Goal: Task Accomplishment & Management: Use online tool/utility

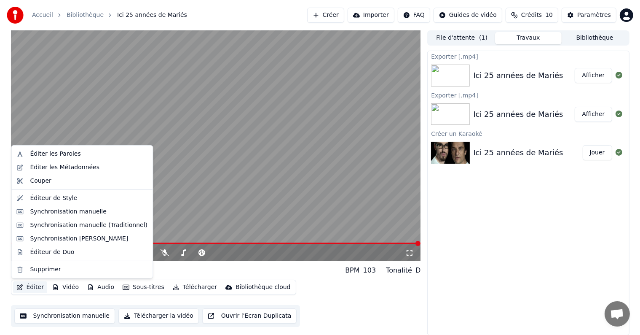
click at [35, 289] on button "Éditer" at bounding box center [30, 287] width 34 height 12
click at [58, 169] on div "Éditer les Métadonnées" at bounding box center [65, 167] width 70 height 8
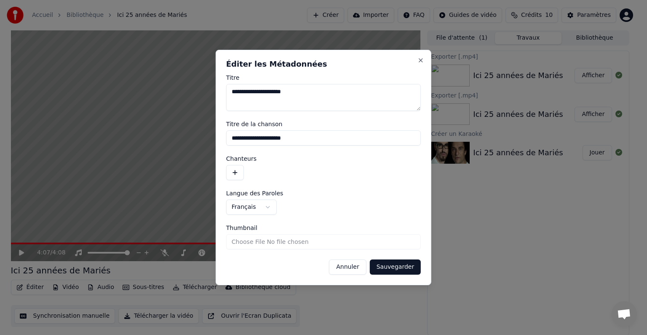
click at [232, 171] on button "button" at bounding box center [235, 172] width 18 height 15
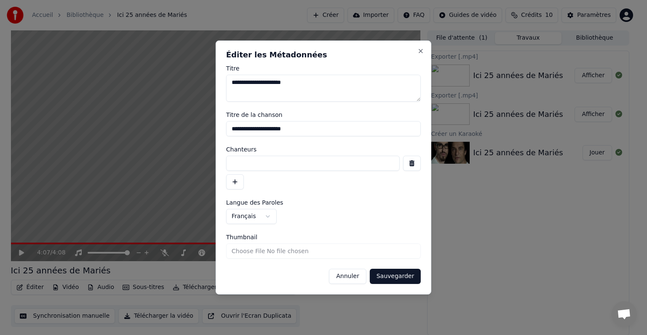
click at [252, 165] on input at bounding box center [313, 163] width 174 height 15
click at [238, 165] on input "********" at bounding box center [313, 163] width 174 height 15
type input "**********"
click at [381, 273] on button "Sauvegarder" at bounding box center [395, 275] width 51 height 15
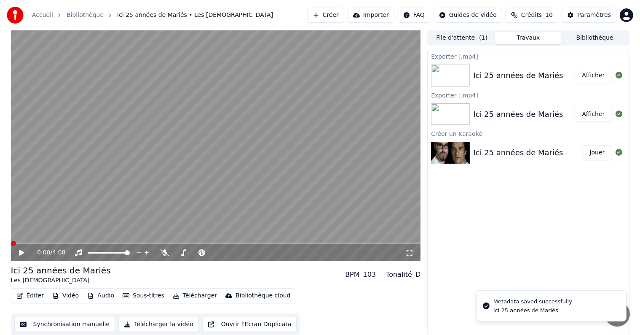
click at [30, 298] on button "Éditer" at bounding box center [30, 296] width 34 height 12
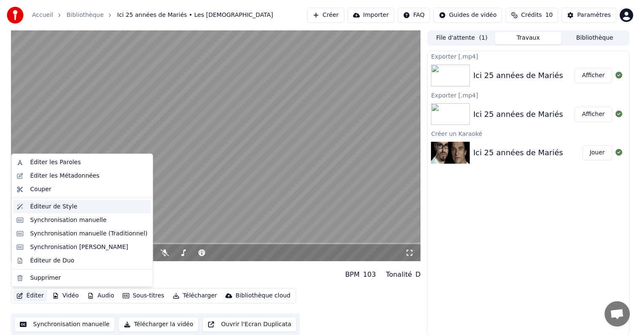
click at [56, 209] on div "Éditeur de Style" at bounding box center [53, 206] width 47 height 8
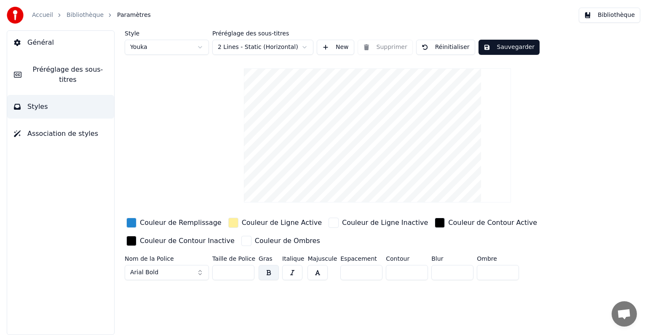
click at [55, 67] on span "Préréglage des sous-titres" at bounding box center [67, 74] width 79 height 20
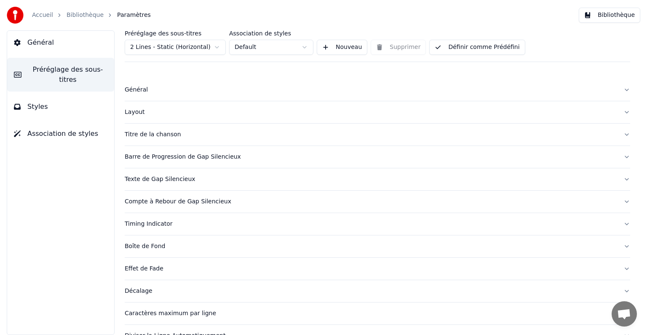
click at [200, 156] on div "Barre de Progression de Gap Silencieux" at bounding box center [371, 157] width 492 height 8
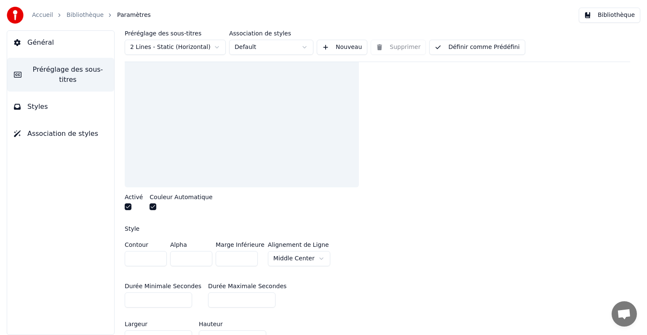
scroll to position [211, 0]
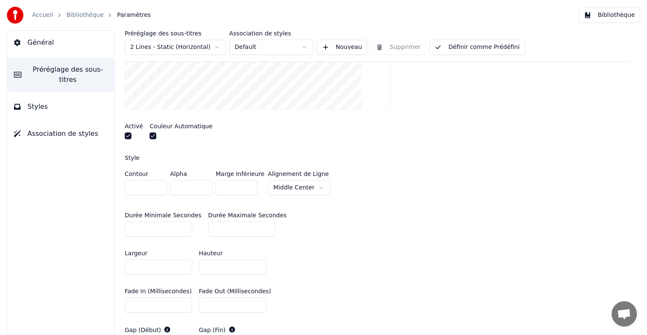
click at [46, 74] on span "Préréglage des sous-titres" at bounding box center [67, 74] width 79 height 20
click at [36, 45] on span "Général" at bounding box center [40, 43] width 27 height 10
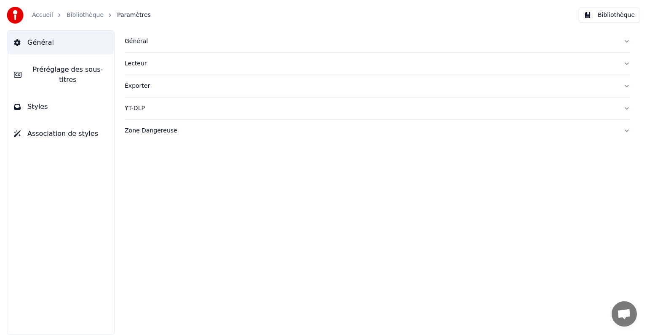
click at [78, 95] on button "Styles" at bounding box center [60, 107] width 107 height 24
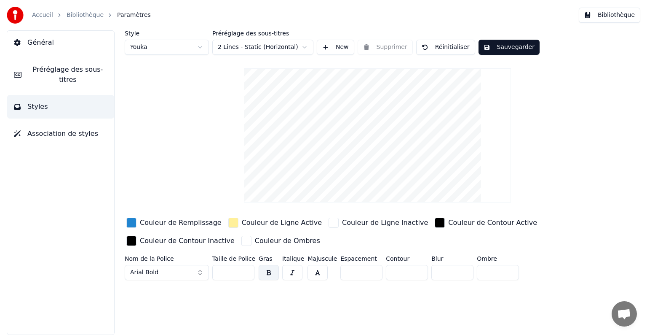
click at [72, 72] on span "Préréglage des sous-titres" at bounding box center [67, 74] width 79 height 20
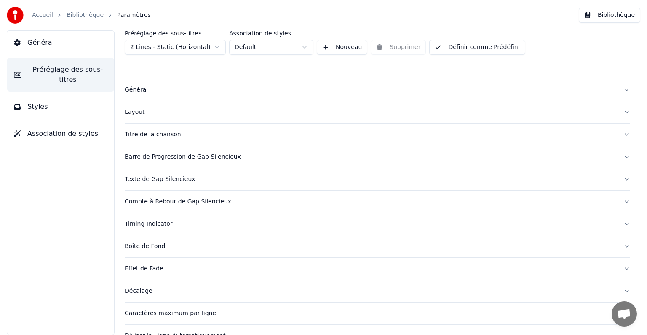
click at [214, 204] on div "Compte à Rebour de Gap Silencieux" at bounding box center [371, 201] width 492 height 8
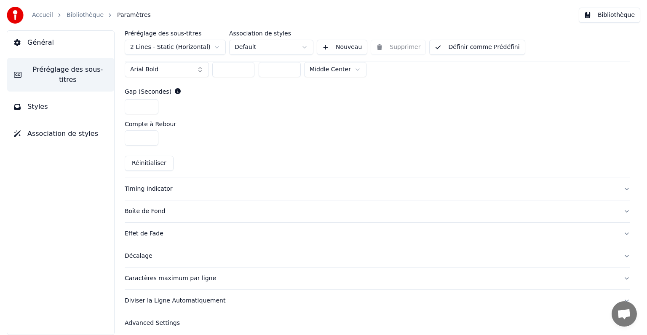
scroll to position [391, 0]
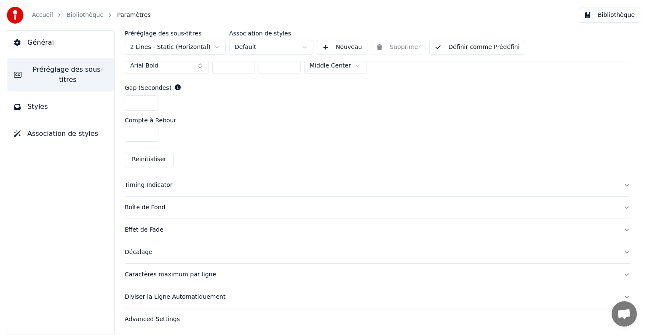
click at [212, 248] on div "Décalage" at bounding box center [371, 252] width 492 height 8
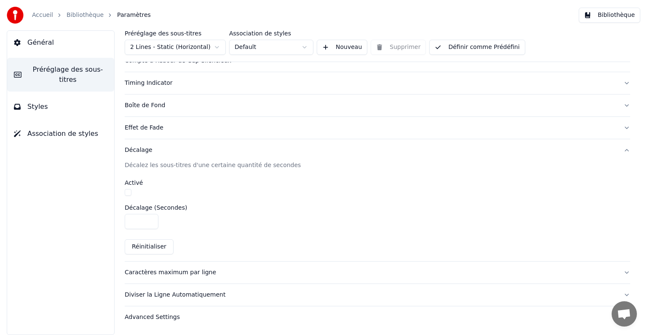
scroll to position [139, 0]
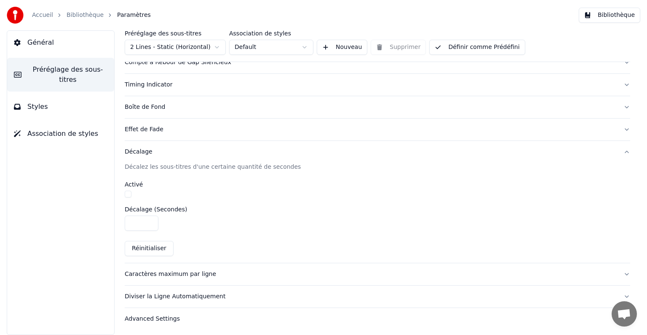
click at [219, 272] on div "Caractères maximum par ligne" at bounding box center [371, 274] width 492 height 8
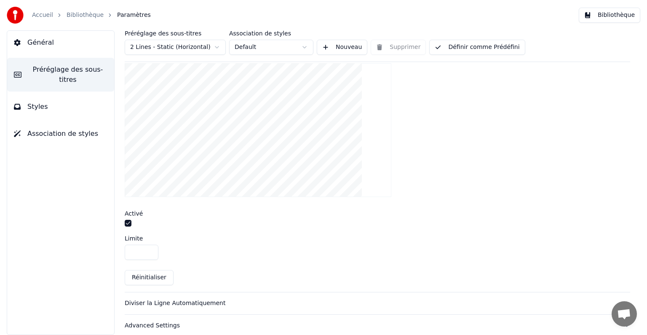
scroll to position [287, 0]
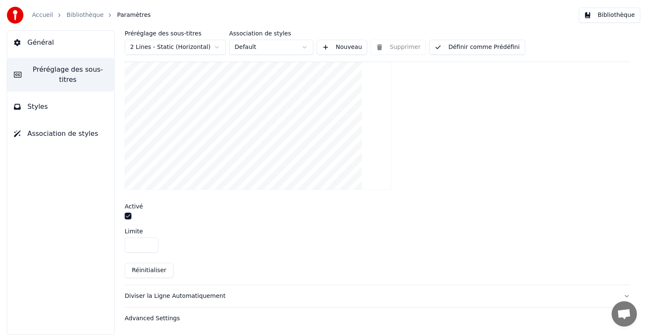
click at [129, 217] on button "button" at bounding box center [128, 215] width 7 height 7
click at [228, 299] on button "Diviser la Ligne Automatiquement" at bounding box center [378, 296] width 506 height 22
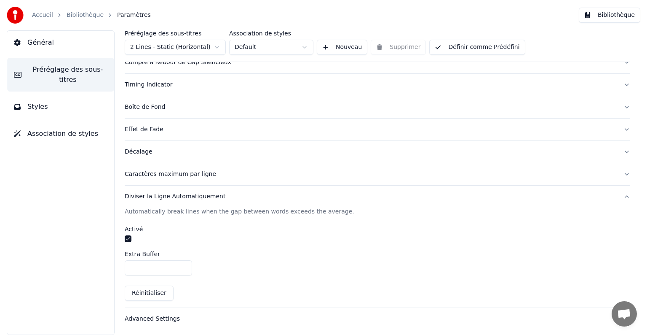
click at [127, 239] on button "button" at bounding box center [128, 238] width 7 height 7
click at [179, 319] on div "Advanced Settings" at bounding box center [371, 318] width 492 height 8
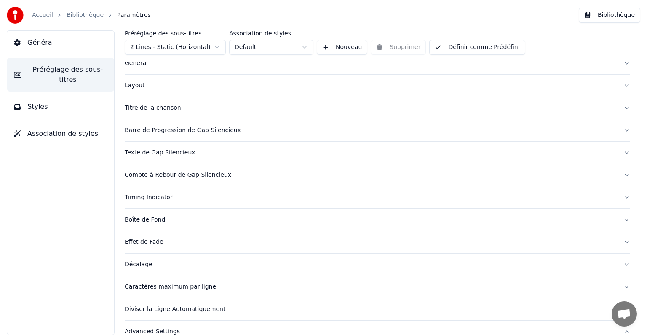
scroll to position [0, 0]
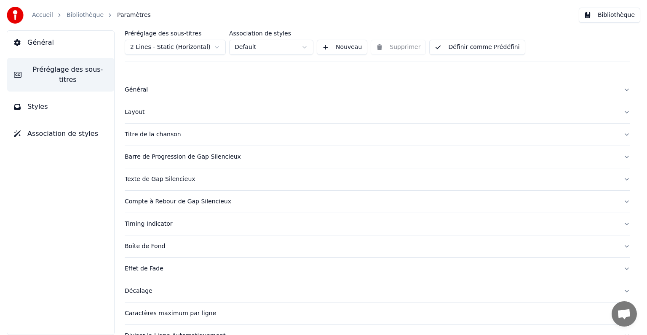
click at [459, 46] on button "Définir comme Prédéfini" at bounding box center [477, 47] width 96 height 15
click at [459, 46] on button "Terminé" at bounding box center [453, 47] width 48 height 15
click at [62, 129] on button "Association de styles" at bounding box center [60, 134] width 107 height 24
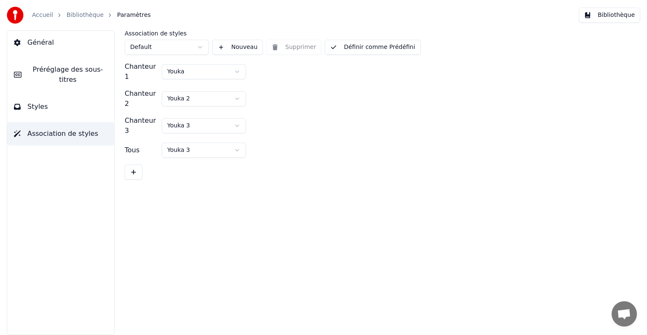
click at [239, 70] on html "Accueil Bibliothèque Paramètres Bibliothèque Général Préréglage des sous-titres…" at bounding box center [323, 167] width 647 height 335
click at [135, 164] on button at bounding box center [134, 171] width 18 height 15
click at [198, 47] on html "Accueil Bibliothèque Paramètres Bibliothèque Général Préréglage des sous-titres…" at bounding box center [323, 167] width 647 height 335
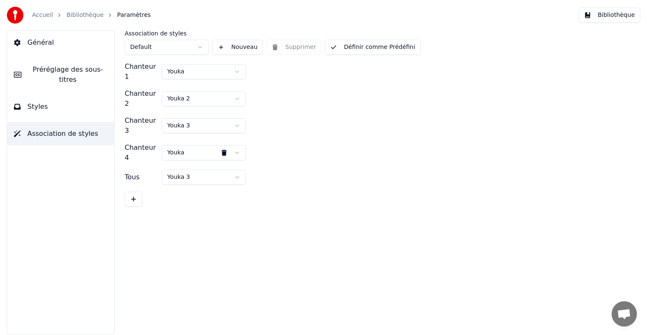
click at [86, 13] on link "Bibliothèque" at bounding box center [85, 15] width 37 height 8
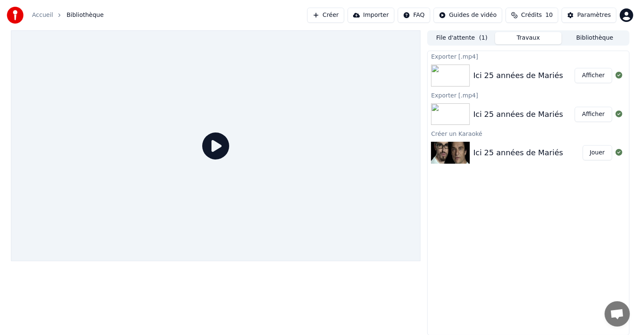
click at [524, 151] on div "Ici 25 années de Mariés" at bounding box center [518, 153] width 90 height 12
click at [528, 113] on div "Ici 25 années de Mariés" at bounding box center [518, 114] width 90 height 12
click at [593, 112] on button "Afficher" at bounding box center [593, 114] width 37 height 15
click at [592, 152] on button "Jouer" at bounding box center [598, 152] width 30 height 15
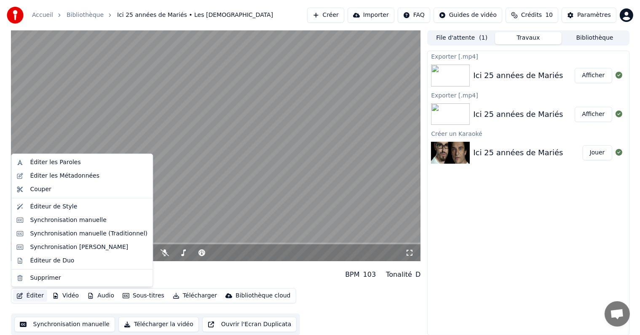
click at [35, 297] on button "Éditer" at bounding box center [30, 296] width 34 height 12
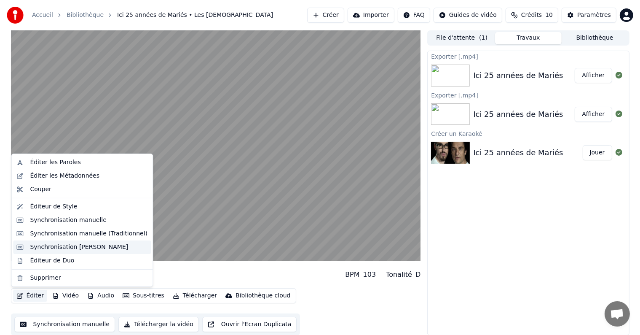
click at [65, 249] on div "Synchronisation [PERSON_NAME]" at bounding box center [79, 247] width 98 height 8
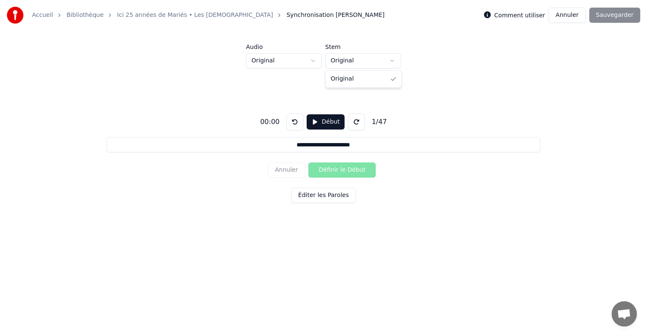
click at [391, 64] on html "**********" at bounding box center [323, 129] width 647 height 258
click at [327, 193] on button "Éditer les Paroles" at bounding box center [323, 195] width 65 height 15
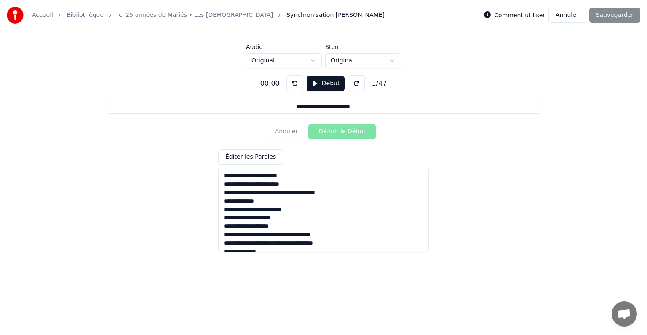
click at [325, 83] on button "Début" at bounding box center [326, 83] width 38 height 15
click at [322, 81] on button "Pause" at bounding box center [326, 83] width 38 height 15
click at [512, 16] on label "Comment utiliser" at bounding box center [519, 15] width 51 height 6
click at [528, 16] on label "Comment utiliser" at bounding box center [519, 15] width 51 height 6
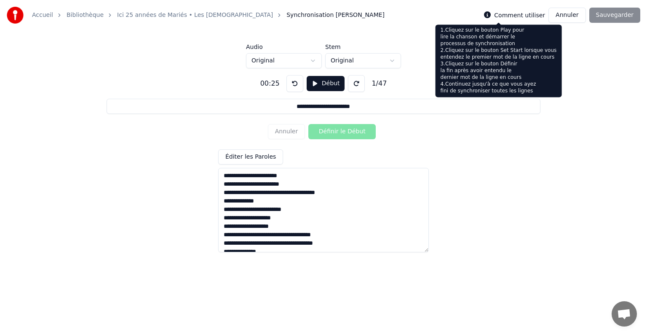
click at [491, 17] on icon at bounding box center [487, 14] width 7 height 7
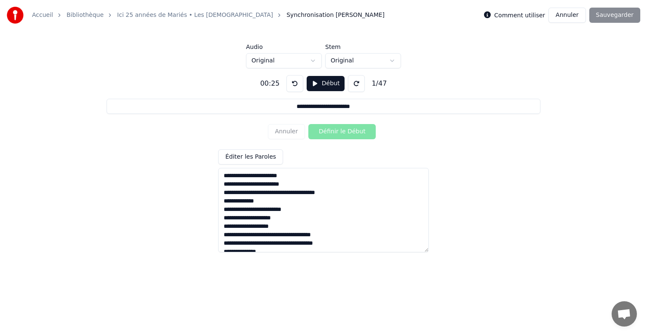
click at [227, 176] on textarea at bounding box center [323, 210] width 211 height 84
click at [284, 133] on div "Annuler Définir le Début" at bounding box center [323, 132] width 111 height 22
click at [292, 129] on div "Annuler Définir le Début" at bounding box center [323, 132] width 111 height 22
click at [312, 59] on html "**********" at bounding box center [323, 129] width 647 height 258
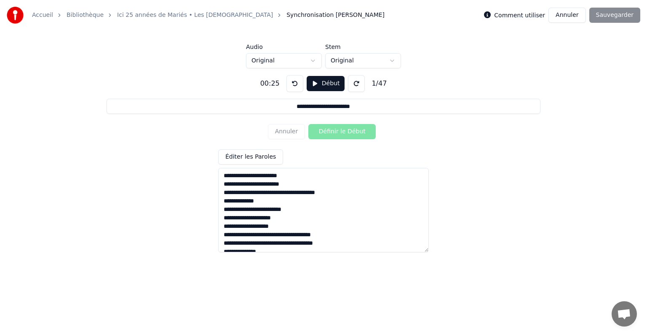
click at [290, 86] on button at bounding box center [295, 83] width 17 height 17
click at [292, 85] on button at bounding box center [295, 83] width 17 height 17
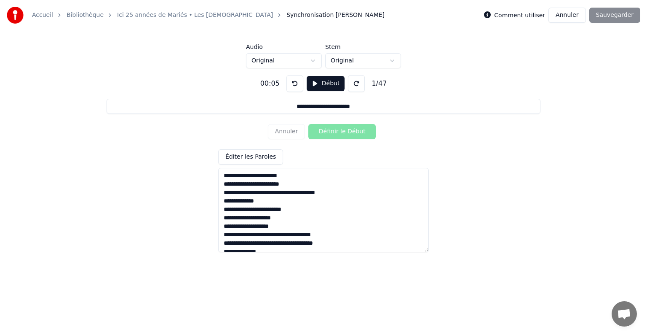
click at [292, 85] on button at bounding box center [295, 83] width 17 height 17
click at [324, 82] on button "Début" at bounding box center [326, 83] width 38 height 15
click at [332, 131] on button "Définir le Début" at bounding box center [342, 131] width 67 height 15
click at [333, 131] on button "Définir la Fin" at bounding box center [342, 131] width 67 height 15
click at [292, 85] on button at bounding box center [295, 83] width 17 height 17
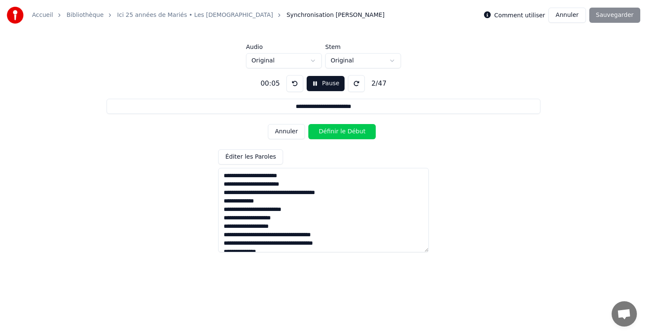
click at [292, 85] on button at bounding box center [295, 83] width 17 height 17
click at [315, 82] on button "Pause" at bounding box center [326, 83] width 38 height 15
click at [292, 83] on button at bounding box center [295, 83] width 17 height 17
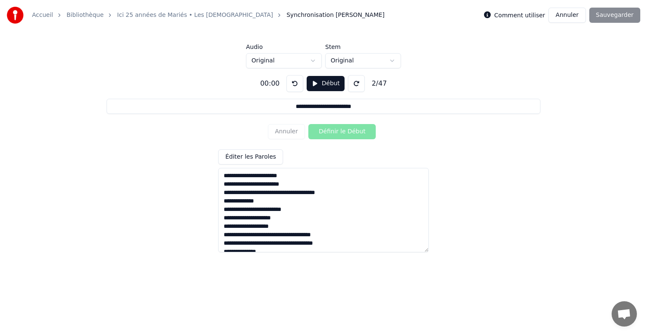
click at [321, 84] on button "Début" at bounding box center [326, 83] width 38 height 15
click at [339, 131] on button "Définir le Début" at bounding box center [342, 131] width 67 height 15
click at [339, 131] on button "Définir la Fin" at bounding box center [342, 131] width 67 height 15
click at [339, 131] on button "Définir le Début" at bounding box center [342, 131] width 67 height 15
click at [353, 134] on button "Définir la Fin" at bounding box center [342, 131] width 67 height 15
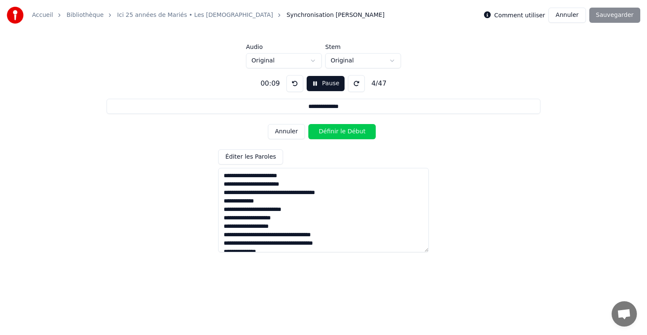
click at [353, 134] on button "Définir le Début" at bounding box center [342, 131] width 67 height 15
click at [353, 134] on button "Définir la Fin" at bounding box center [342, 131] width 67 height 15
click at [353, 134] on button "Définir le Début" at bounding box center [342, 131] width 67 height 15
click at [353, 134] on button "Définir la Fin" at bounding box center [342, 131] width 67 height 15
type input "**********"
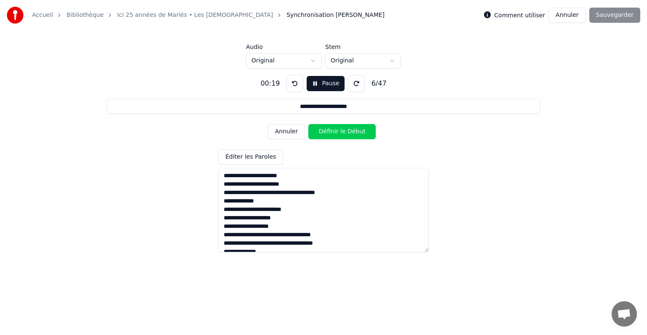
click at [292, 83] on button at bounding box center [295, 83] width 17 height 17
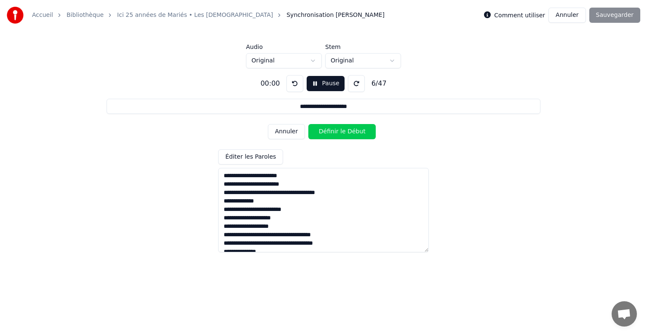
click at [292, 83] on button at bounding box center [295, 83] width 17 height 17
click at [319, 85] on button "Pause" at bounding box center [326, 83] width 38 height 15
